Goal: Task Accomplishment & Management: Manage account settings

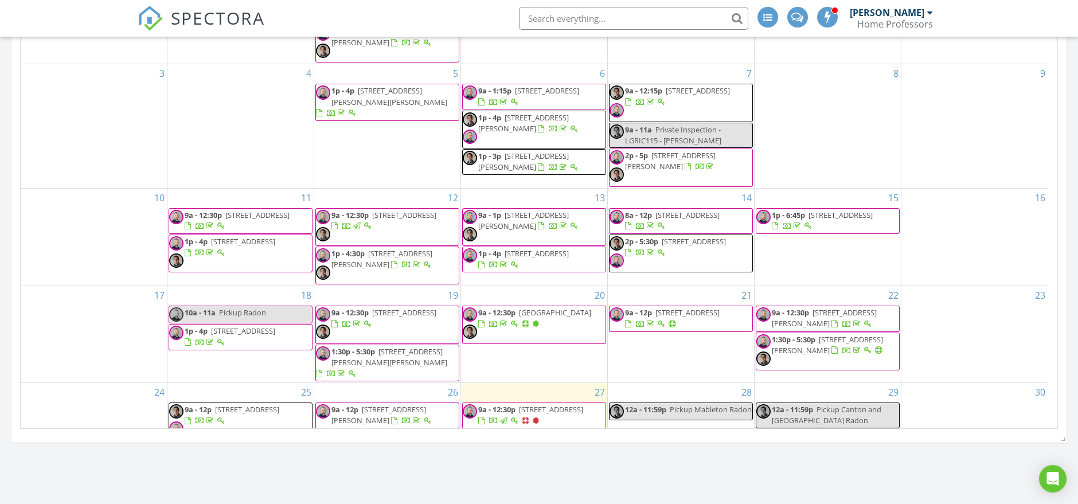
scroll to position [88, 0]
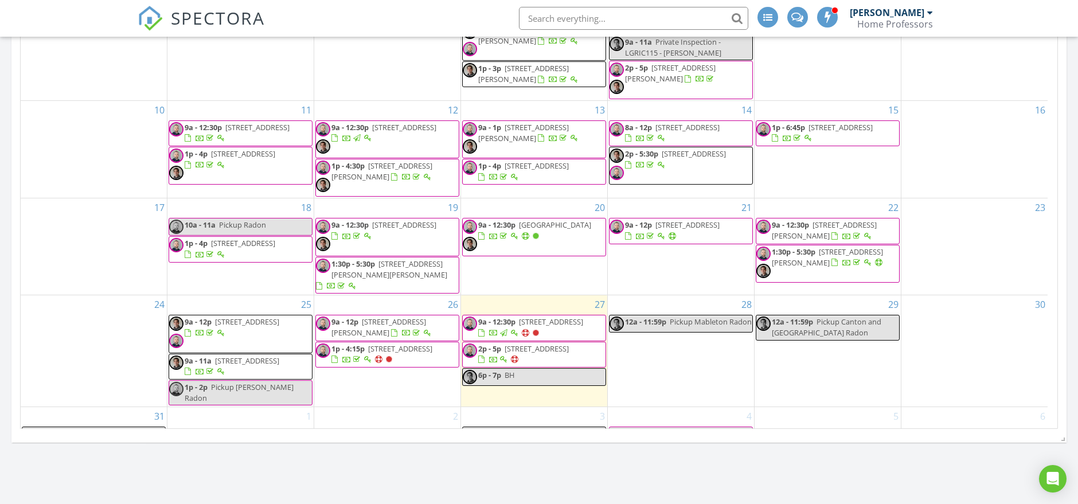
click at [515, 344] on span "[STREET_ADDRESS]" at bounding box center [537, 349] width 64 height 10
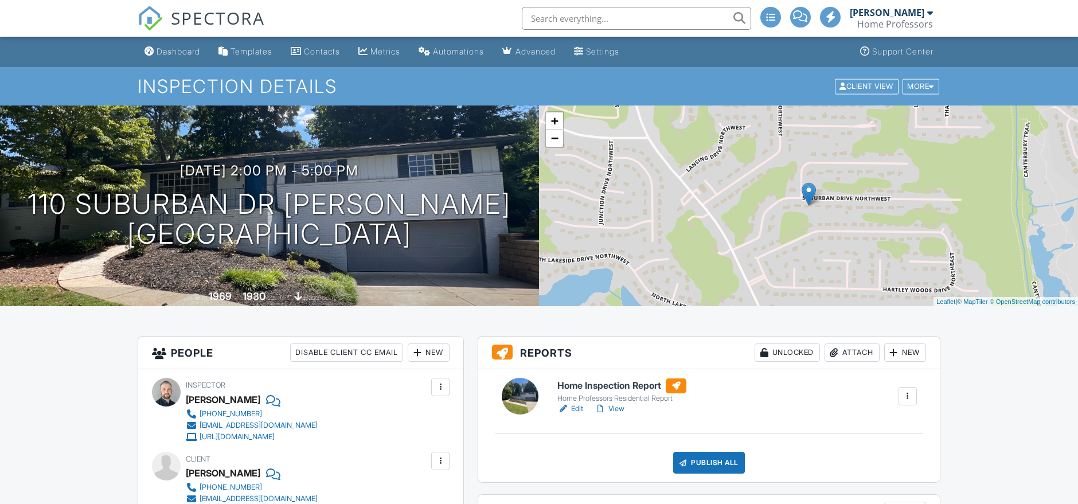
click at [578, 409] on link "Edit" at bounding box center [570, 408] width 26 height 11
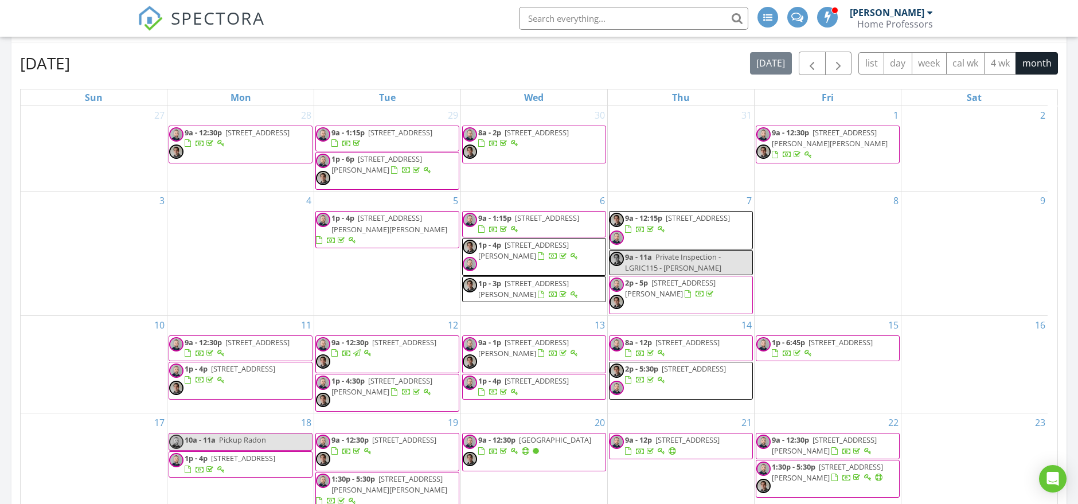
scroll to position [88, 0]
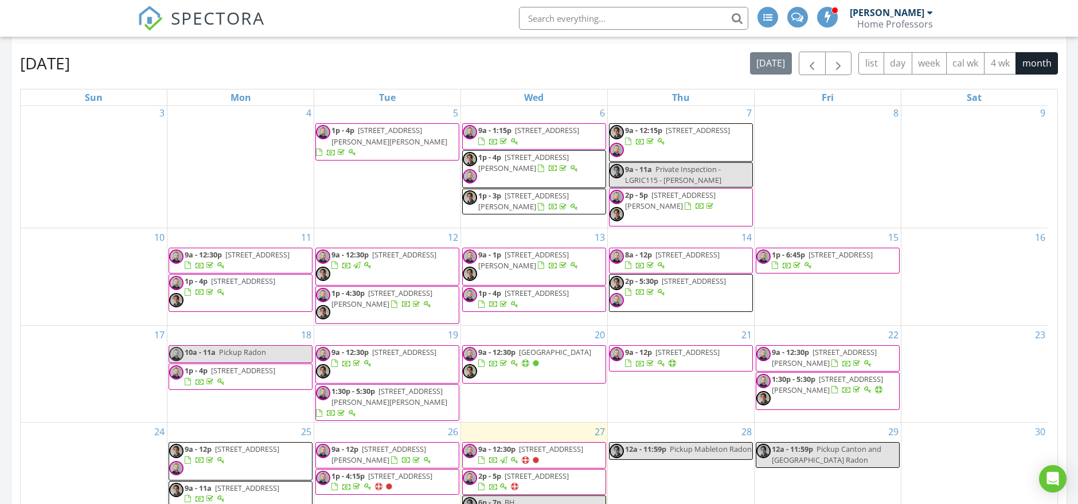
click at [505, 471] on span "110 Suburban Dr NW, Kennesaw 30144" at bounding box center [537, 476] width 64 height 10
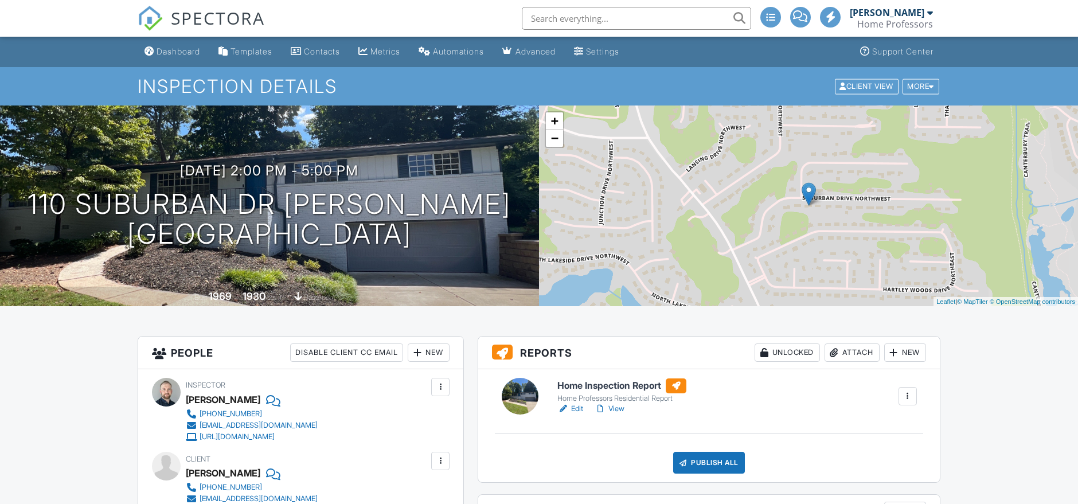
click at [572, 409] on link "Edit" at bounding box center [570, 408] width 26 height 11
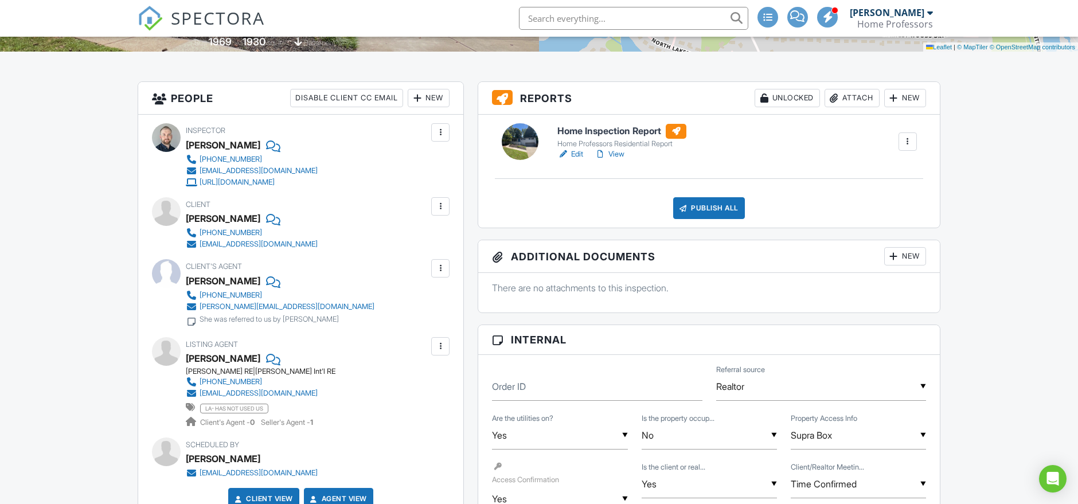
click at [622, 155] on link "View" at bounding box center [610, 154] width 30 height 11
